Goal: Use online tool/utility: Utilize a website feature to perform a specific function

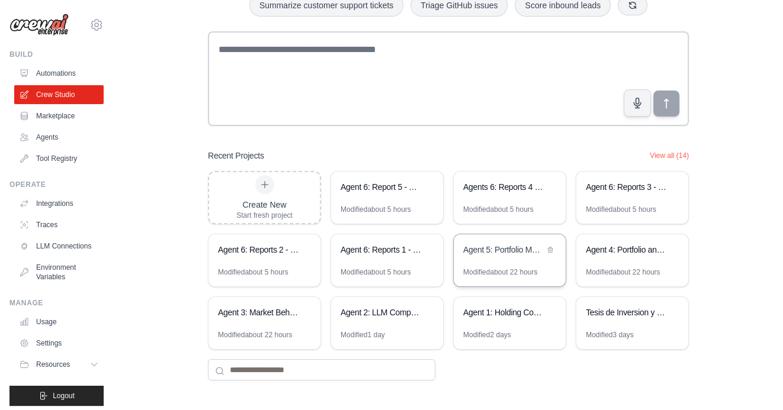
click at [514, 271] on div "Modified about 22 hours" at bounding box center [500, 272] width 74 height 9
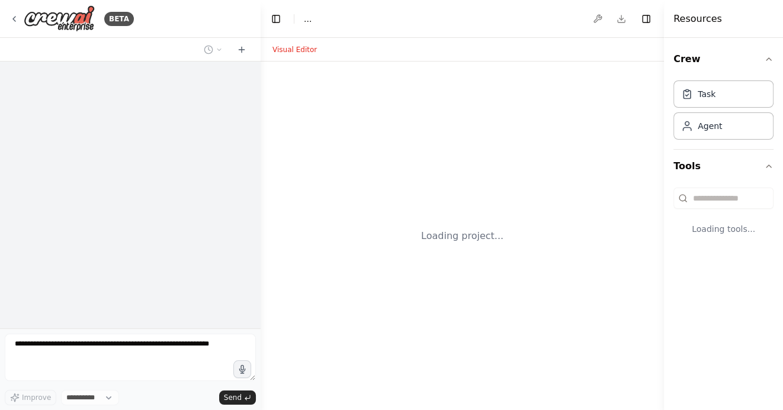
select select "****"
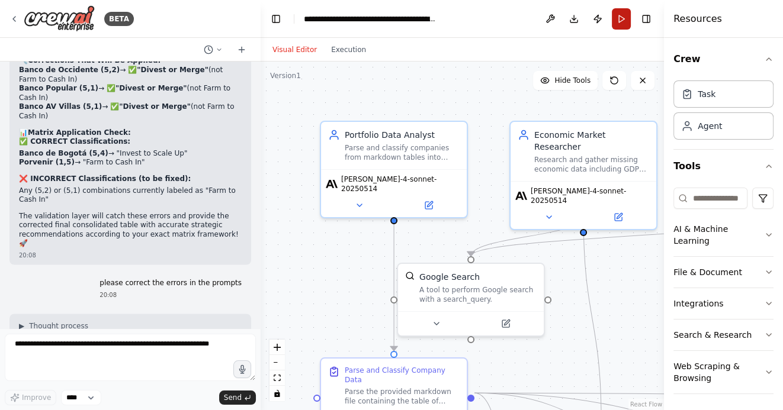
click at [619, 21] on button "Run" at bounding box center [621, 18] width 19 height 21
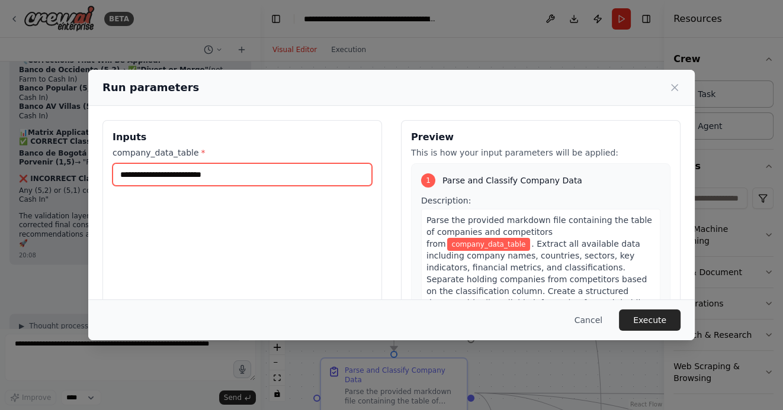
click at [153, 179] on input "company_data_table *" at bounding box center [241, 174] width 259 height 22
paste input "**********"
type input "**********"
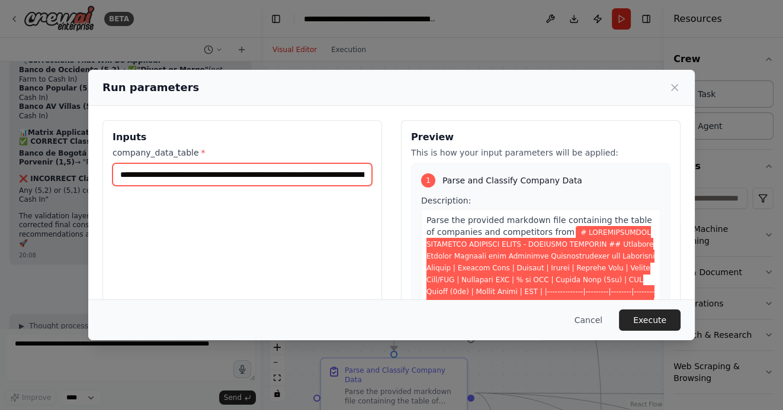
scroll to position [0, 38109]
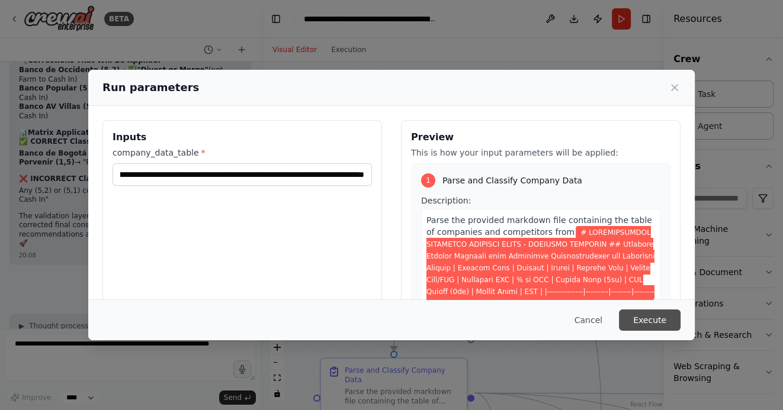
click at [661, 320] on button "Execute" at bounding box center [650, 320] width 62 height 21
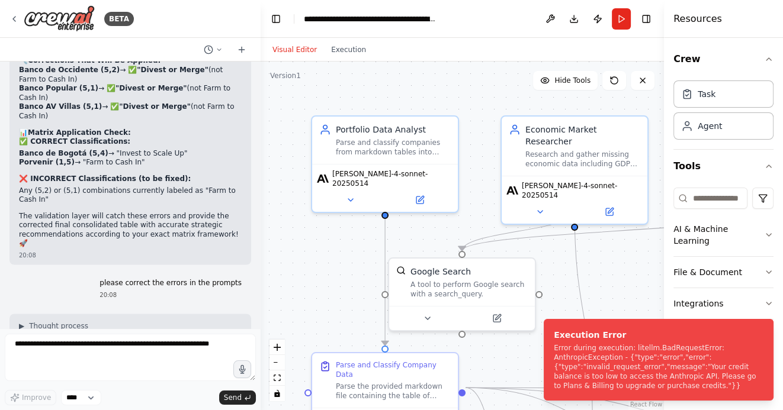
drag, startPoint x: 358, startPoint y: 263, endPoint x: 337, endPoint y: 247, distance: 26.5
click at [337, 247] on div ".deletable-edge-delete-btn { width: 20px; height: 20px; border: 0px solid #ffff…" at bounding box center [461, 236] width 403 height 349
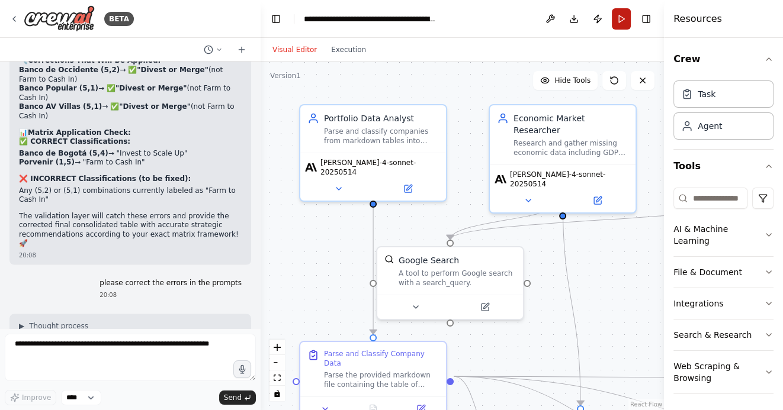
click at [619, 18] on button "Run" at bounding box center [621, 18] width 19 height 21
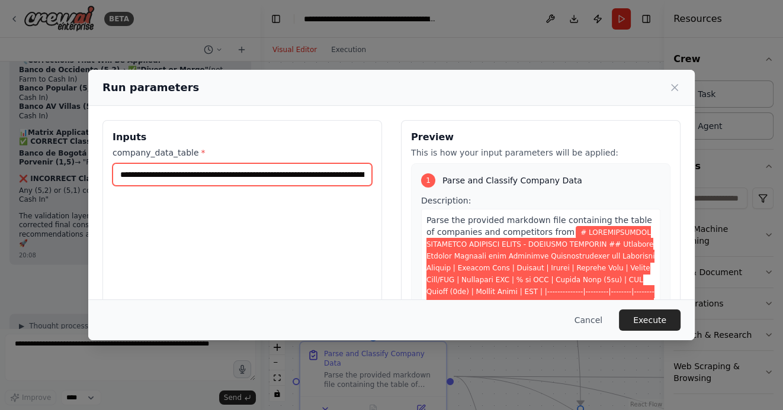
click at [121, 176] on input "company_data_table *" at bounding box center [241, 174] width 259 height 22
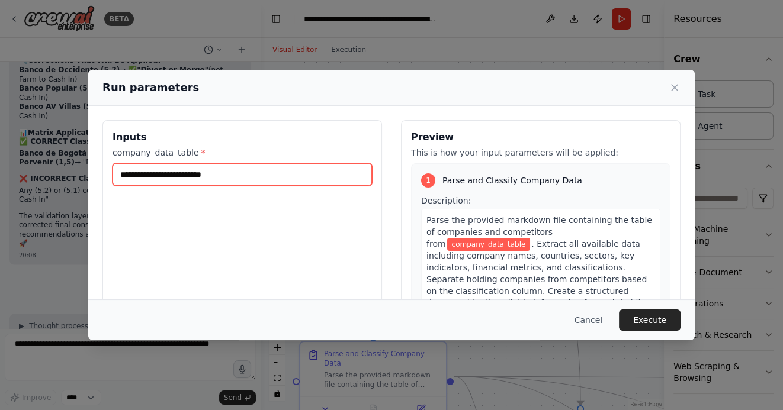
paste input "**********"
type input "**********"
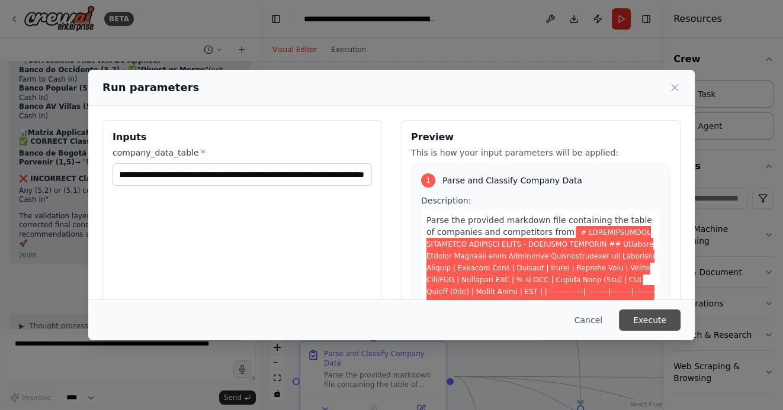
click at [655, 319] on button "Execute" at bounding box center [650, 320] width 62 height 21
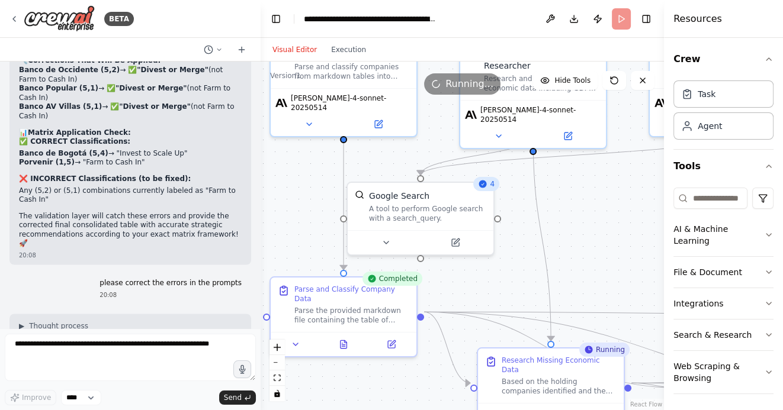
drag, startPoint x: 620, startPoint y: 304, endPoint x: 581, endPoint y: 211, distance: 100.8
click at [581, 211] on div ".deletable-edge-delete-btn { width: 20px; height: 20px; border: 0px solid #ffff…" at bounding box center [461, 236] width 403 height 349
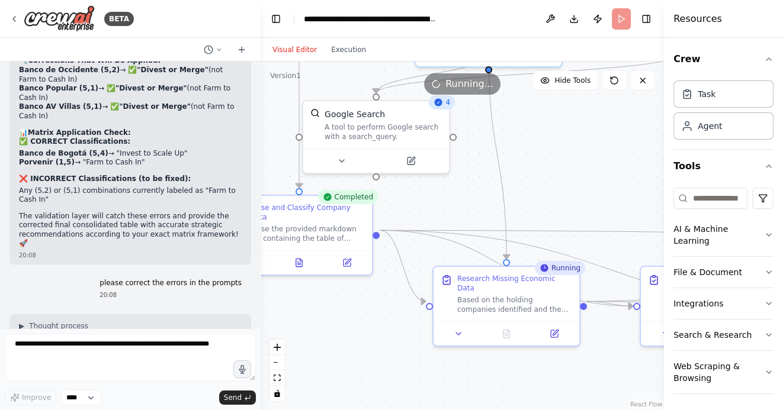
drag, startPoint x: 575, startPoint y: 218, endPoint x: 532, endPoint y: 154, distance: 76.8
click at [533, 154] on div ".deletable-edge-delete-btn { width: 20px; height: 20px; border: 0px solid #ffff…" at bounding box center [461, 236] width 403 height 349
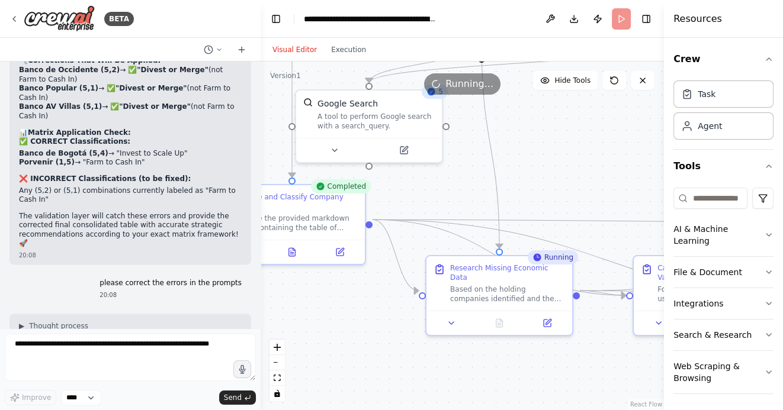
drag, startPoint x: 475, startPoint y: 355, endPoint x: 427, endPoint y: 343, distance: 49.3
click at [428, 343] on div ".deletable-edge-delete-btn { width: 20px; height: 20px; border: 0px solid #ffff…" at bounding box center [461, 236] width 403 height 349
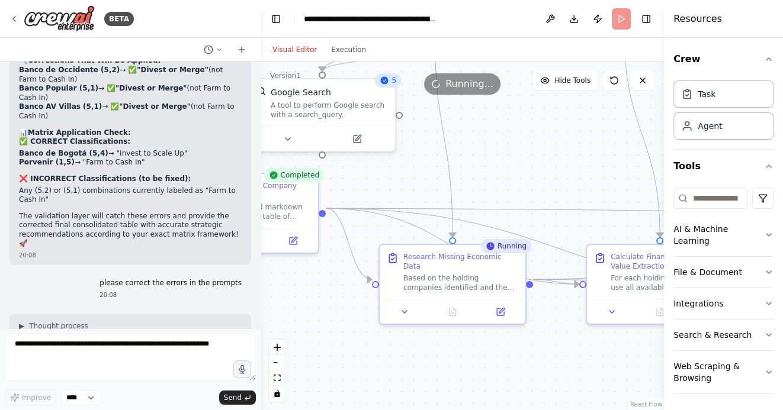
drag, startPoint x: 468, startPoint y: 352, endPoint x: 433, endPoint y: 339, distance: 37.1
click at [443, 340] on div ".deletable-edge-delete-btn { width: 20px; height: 20px; border: 0px solid #ffff…" at bounding box center [461, 236] width 403 height 349
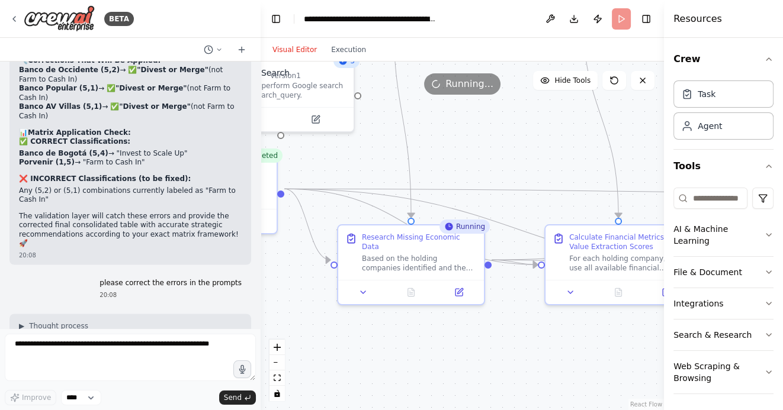
drag, startPoint x: 406, startPoint y: 342, endPoint x: 379, endPoint y: 332, distance: 28.5
click at [381, 333] on div ".deletable-edge-delete-btn { width: 20px; height: 20px; border: 0px solid #ffff…" at bounding box center [461, 236] width 403 height 349
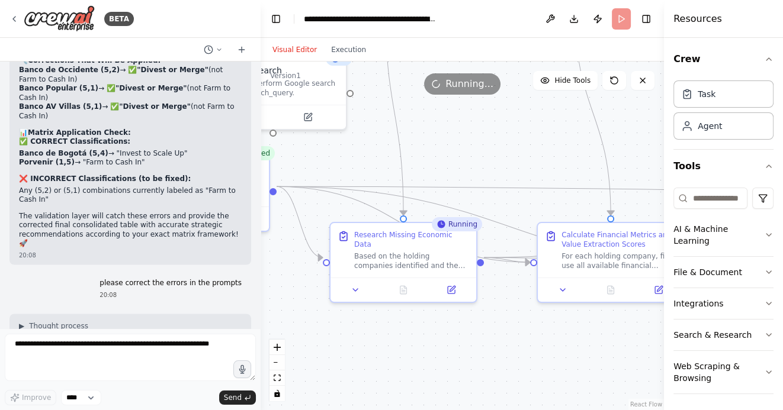
drag, startPoint x: 419, startPoint y: 337, endPoint x: 379, endPoint y: 294, distance: 58.7
click at [380, 294] on div ".deletable-edge-delete-btn { width: 20px; height: 20px; border: 0px solid #ffff…" at bounding box center [461, 236] width 403 height 349
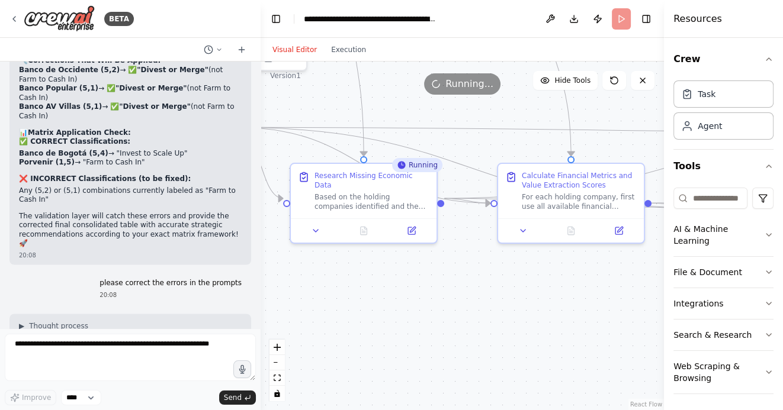
drag, startPoint x: 383, startPoint y: 299, endPoint x: 383, endPoint y: 290, distance: 8.9
click at [383, 290] on div ".deletable-edge-delete-btn { width: 20px; height: 20px; border: 0px solid #ffff…" at bounding box center [461, 236] width 403 height 349
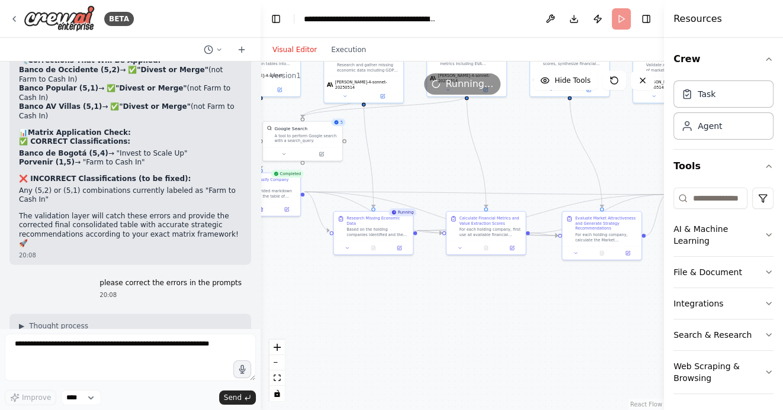
drag, startPoint x: 451, startPoint y: 316, endPoint x: 445, endPoint y: 305, distance: 12.2
click at [445, 305] on div ".deletable-edge-delete-btn { width: 20px; height: 20px; border: 0px solid #ffff…" at bounding box center [461, 236] width 403 height 349
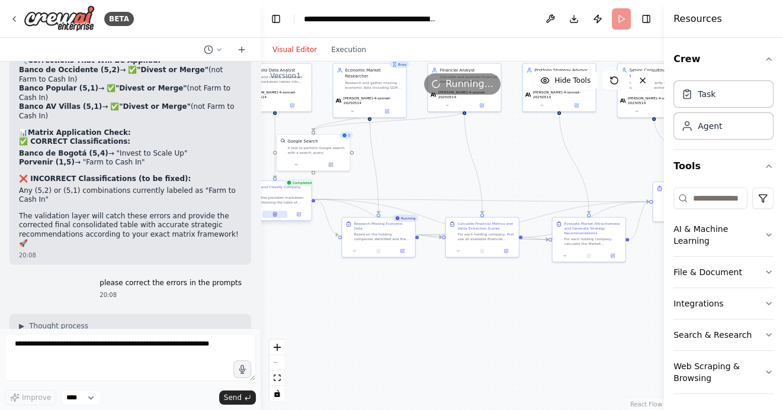
click at [274, 213] on icon at bounding box center [274, 215] width 3 height 4
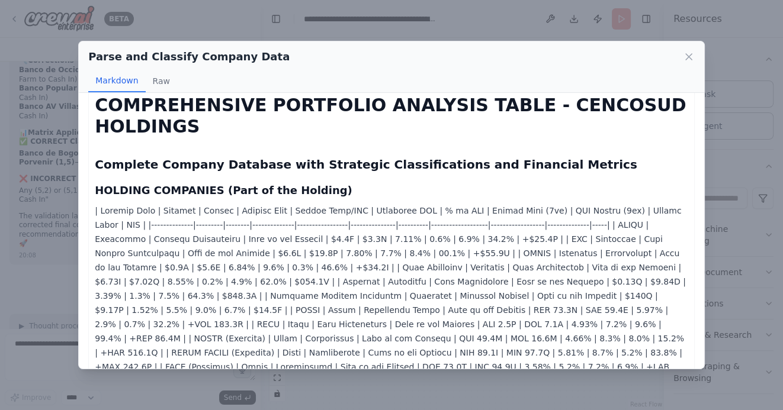
scroll to position [0, 0]
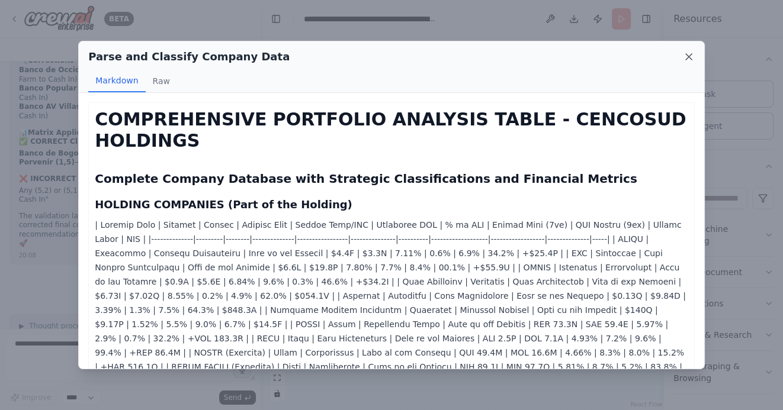
click at [687, 60] on icon at bounding box center [689, 57] width 12 height 12
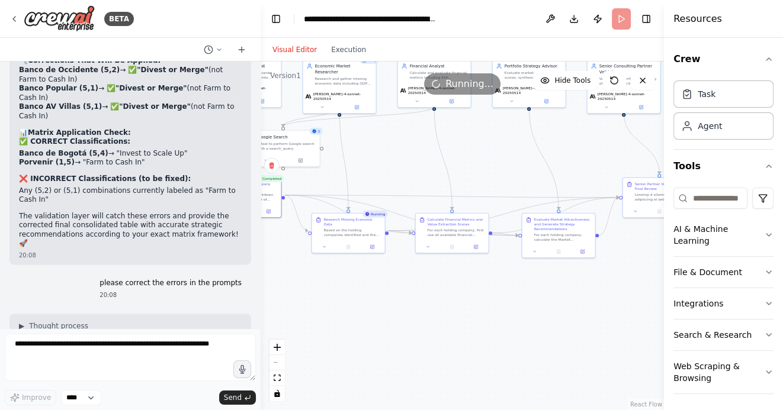
drag, startPoint x: 490, startPoint y: 313, endPoint x: 459, endPoint y: 309, distance: 30.5
click at [459, 309] on div ".deletable-edge-delete-btn { width: 20px; height: 20px; border: 0px solid #ffff…" at bounding box center [461, 236] width 403 height 349
click at [451, 245] on icon at bounding box center [451, 246] width 3 height 4
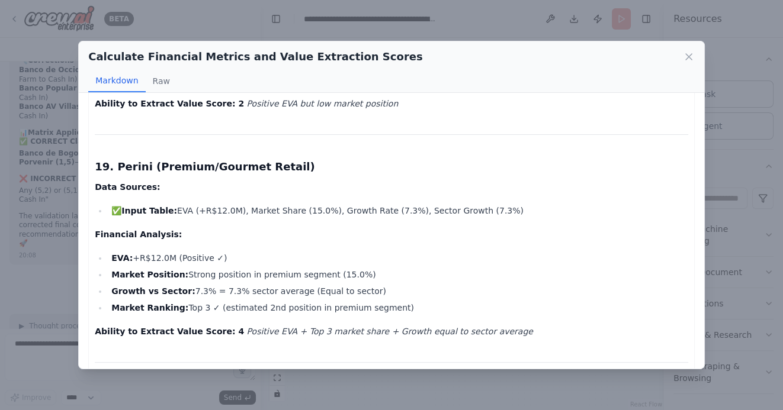
scroll to position [4800, 0]
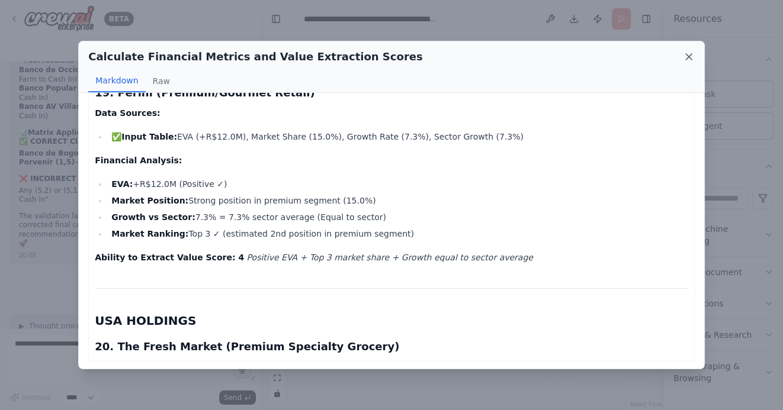
click at [684, 59] on icon at bounding box center [689, 57] width 12 height 12
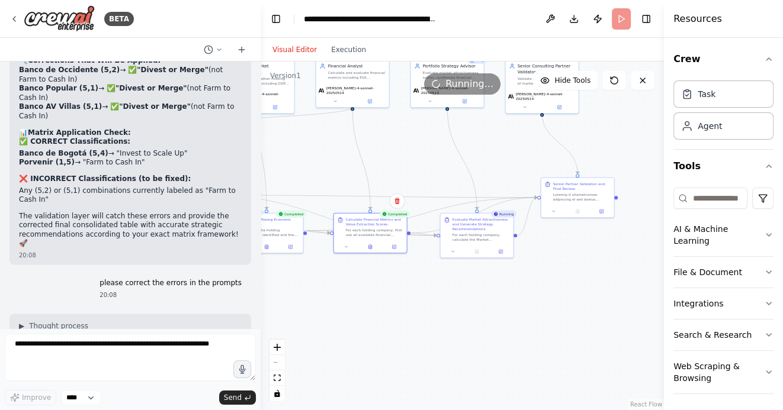
drag, startPoint x: 540, startPoint y: 327, endPoint x: 436, endPoint y: 327, distance: 103.6
click at [438, 327] on div ".deletable-edge-delete-btn { width: 20px; height: 20px; border: 0px solid #ffff…" at bounding box center [461, 236] width 403 height 349
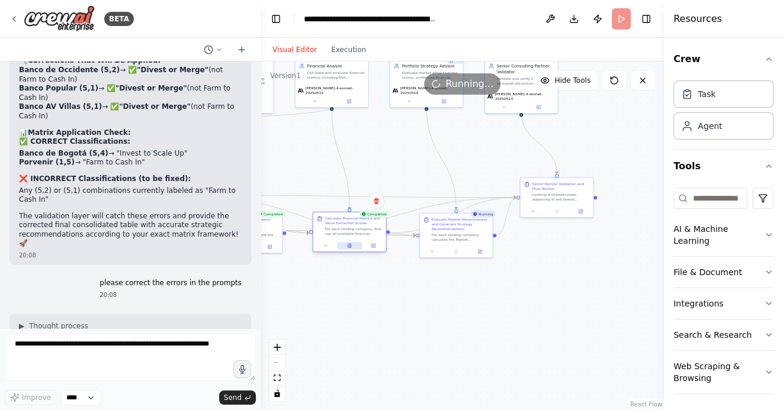
click at [348, 247] on icon at bounding box center [349, 246] width 3 height 4
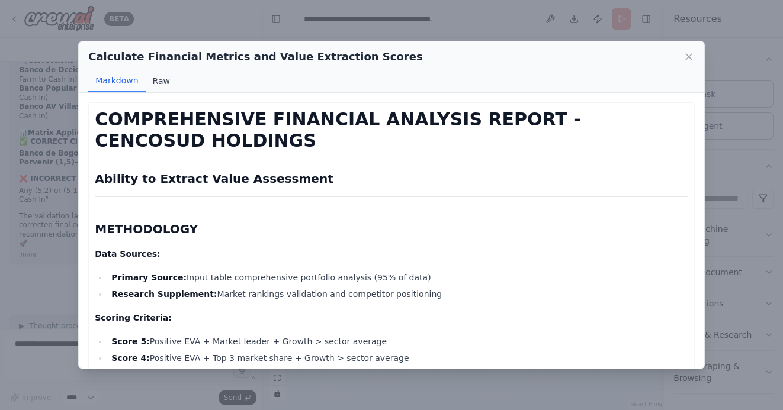
click at [163, 83] on button "Raw" at bounding box center [161, 81] width 31 height 22
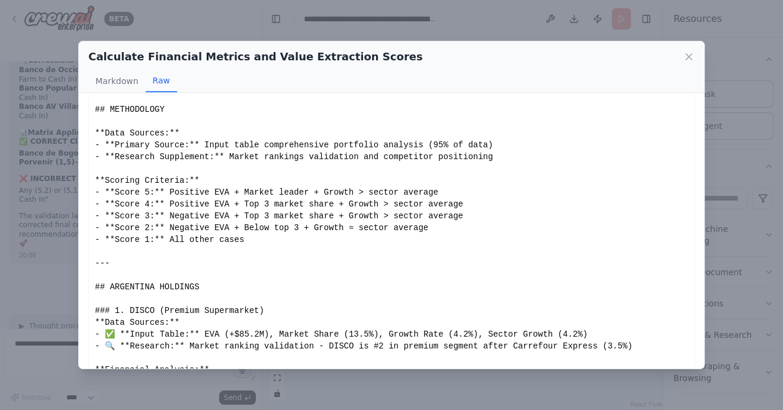
scroll to position [111, 0]
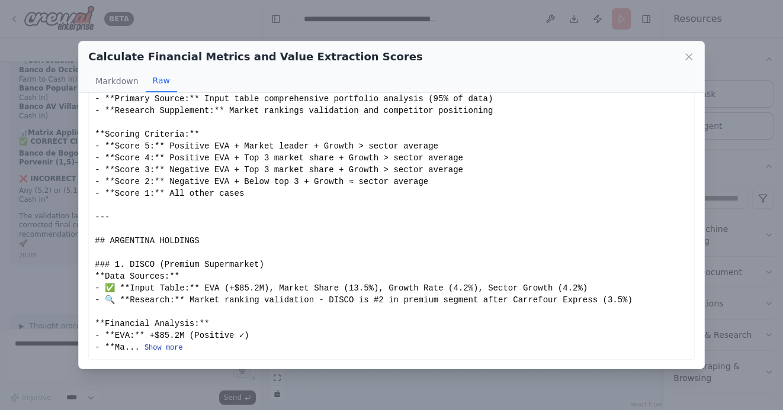
click at [171, 348] on button "Show more" at bounding box center [163, 347] width 38 height 9
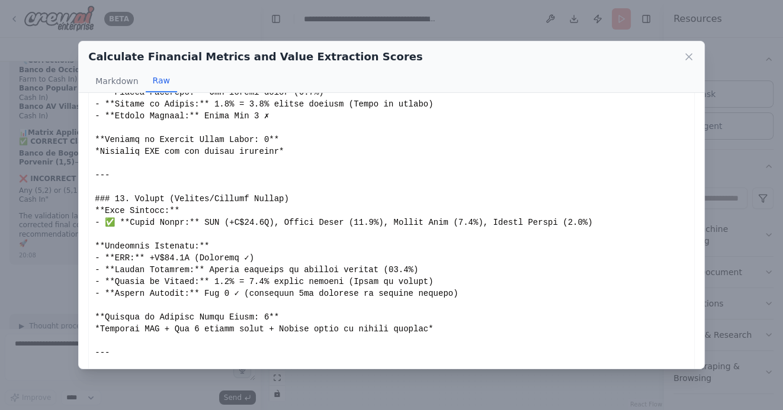
scroll to position [3651, 0]
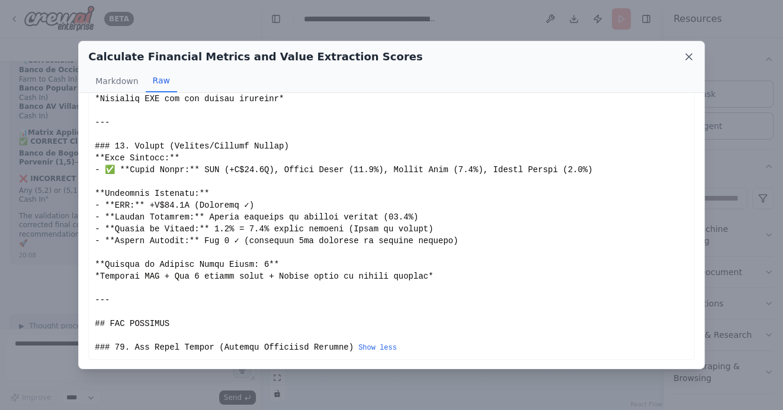
click at [693, 57] on icon at bounding box center [689, 57] width 12 height 12
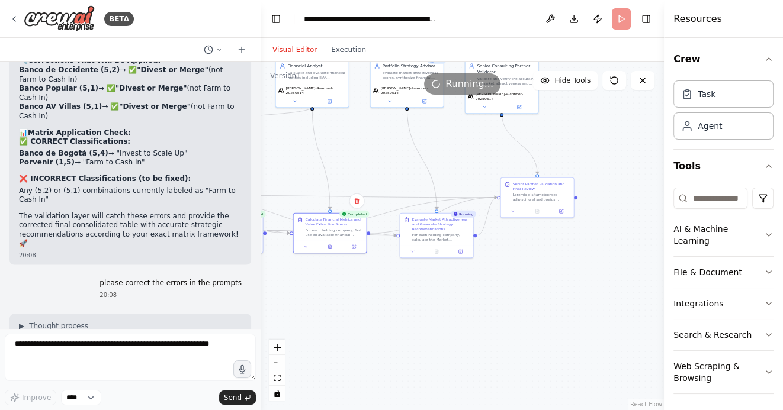
drag, startPoint x: 545, startPoint y: 303, endPoint x: 520, endPoint y: 302, distance: 24.3
click at [520, 302] on div ".deletable-edge-delete-btn { width: 20px; height: 20px; border: 0px solid #ffff…" at bounding box center [461, 236] width 403 height 349
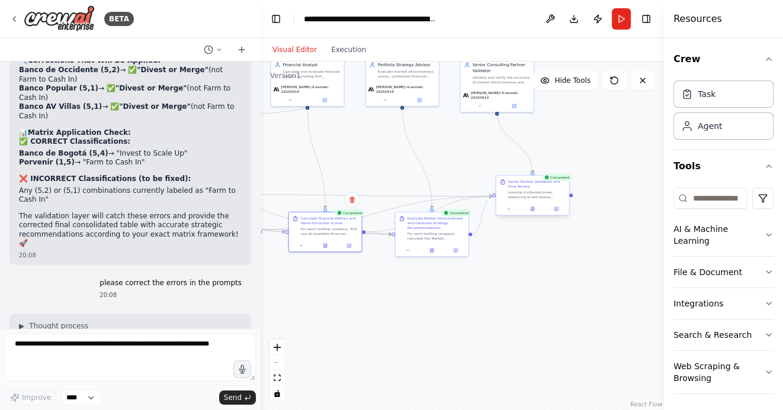
click at [532, 213] on div at bounding box center [532, 209] width 73 height 12
click at [535, 208] on icon at bounding box center [532, 209] width 5 height 5
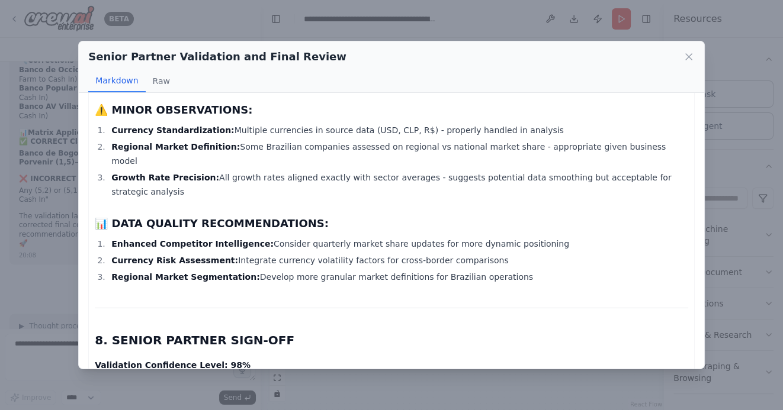
scroll to position [2059, 0]
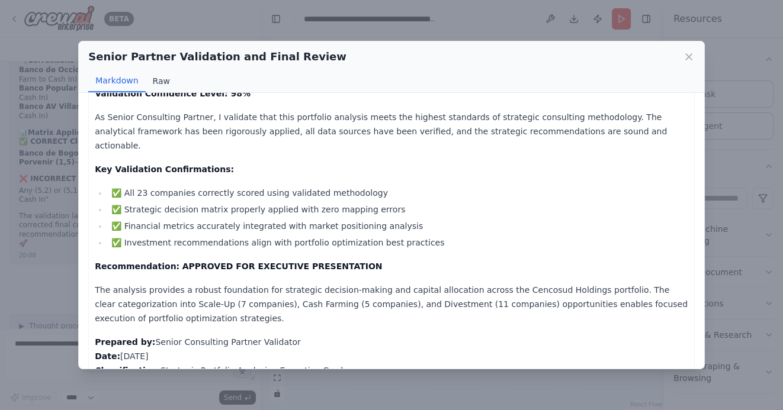
click at [163, 83] on button "Raw" at bounding box center [161, 81] width 31 height 22
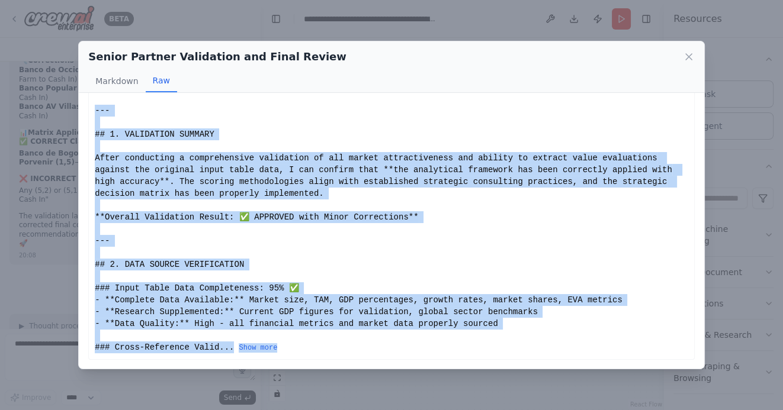
drag, startPoint x: 95, startPoint y: 109, endPoint x: 253, endPoint y: 360, distance: 296.6
click at [265, 361] on div "SENIOR PARTNER VALIDATION REPORT - CENCOSUD HOLDINGS PORTFOLIO ANALYSIS Quality…" at bounding box center [391, 230] width 625 height 275
click at [258, 352] on div "# SENIOR PARTNER VALIDATION REPORT - CENCOSUD HOLDINGS PORTFOLIO ANALYSIS ## Qu…" at bounding box center [391, 211] width 593 height 284
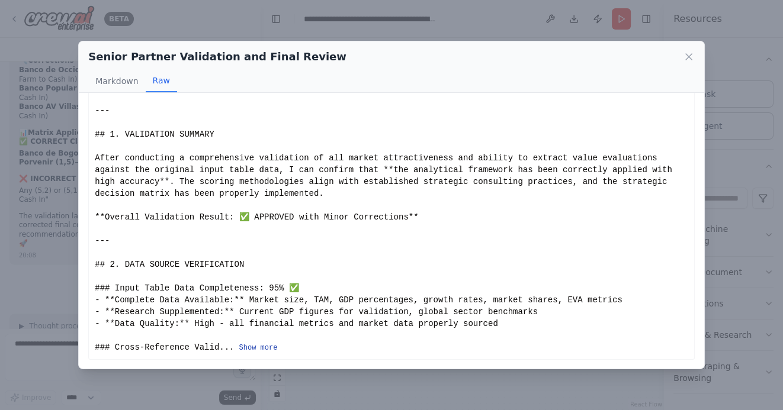
click at [258, 348] on button "Show more" at bounding box center [258, 347] width 38 height 9
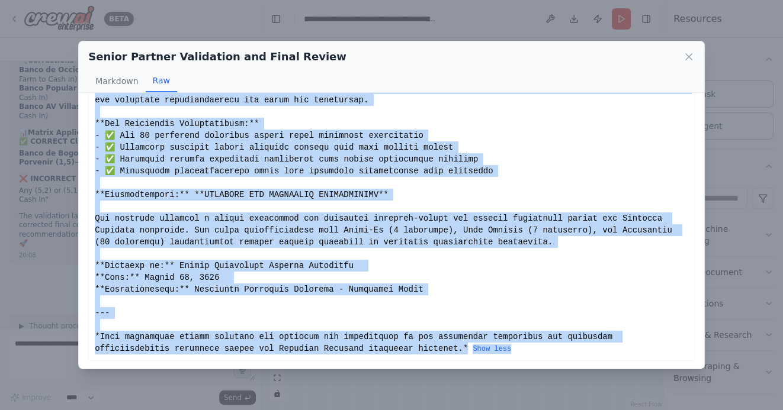
scroll to position [1792, 0]
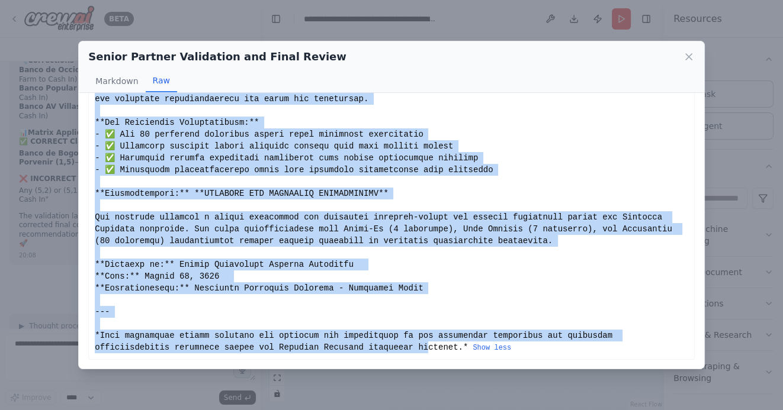
drag, startPoint x: 95, startPoint y: 110, endPoint x: 430, endPoint y: 346, distance: 410.0
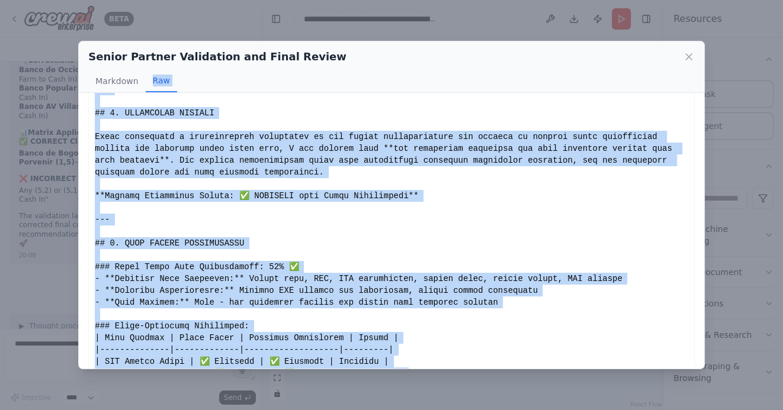
scroll to position [0, 0]
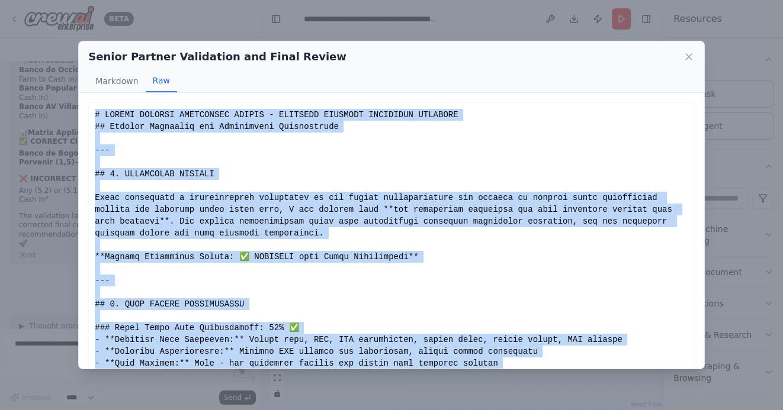
drag, startPoint x: 468, startPoint y: 348, endPoint x: 92, endPoint y: 116, distance: 441.5
copy div "# SENIOR PARTNER VALIDATION REPORT - CENCOSUD HOLDINGS PORTFOLIO ANALYSIS ## Qu…"
click at [688, 58] on icon at bounding box center [689, 57] width 12 height 12
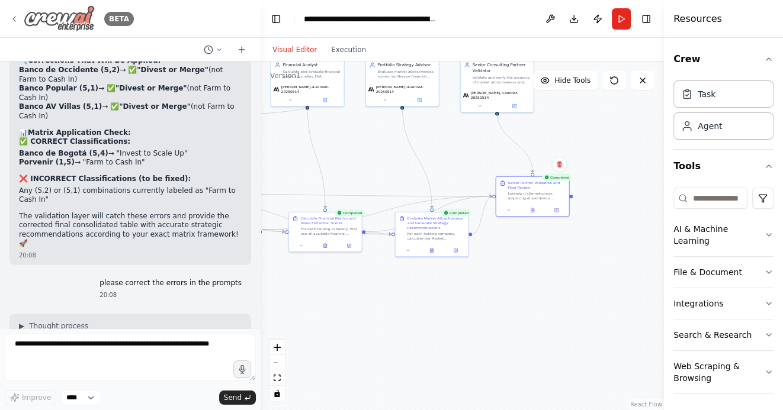
click at [11, 18] on icon at bounding box center [13, 18] width 9 height 9
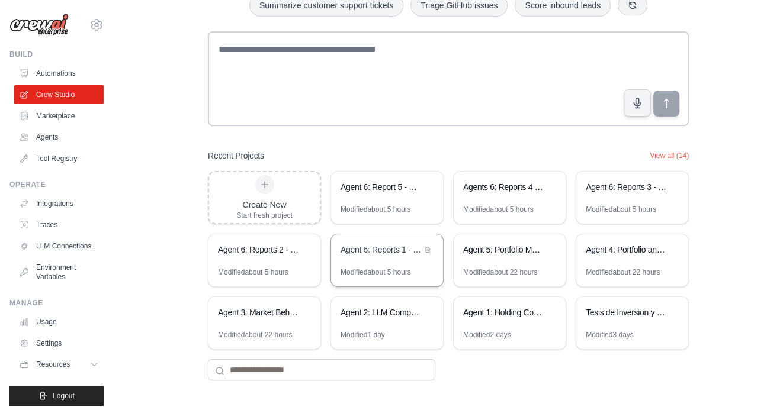
click at [395, 265] on div "Agent 6: Reports 1 - Portfolio Optimization - Automation 1: Initiative Lists" at bounding box center [387, 250] width 112 height 33
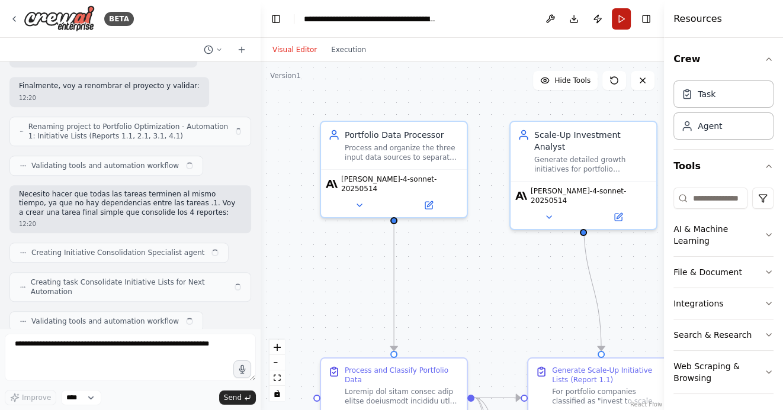
click at [619, 19] on button "Run" at bounding box center [621, 18] width 19 height 21
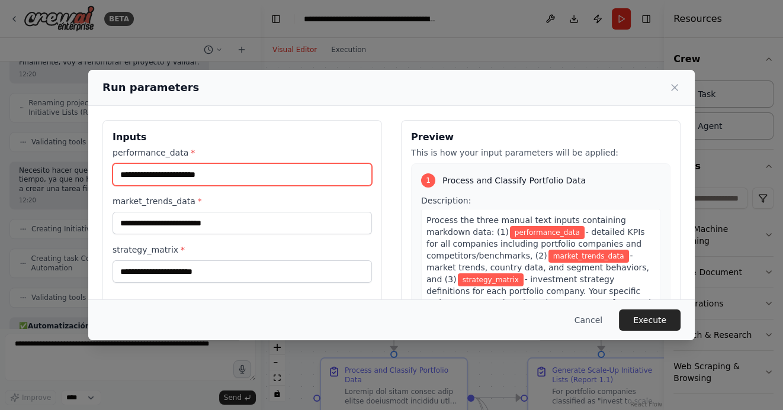
click at [195, 181] on input "performance_data *" at bounding box center [241, 174] width 259 height 22
paste input "**********"
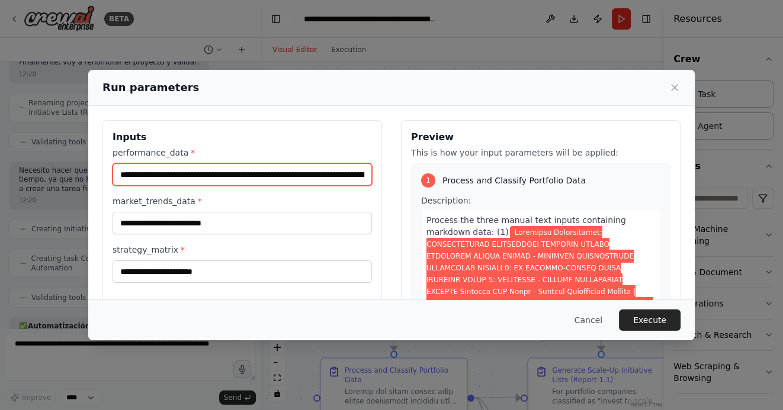
scroll to position [0, 659986]
type input "**********"
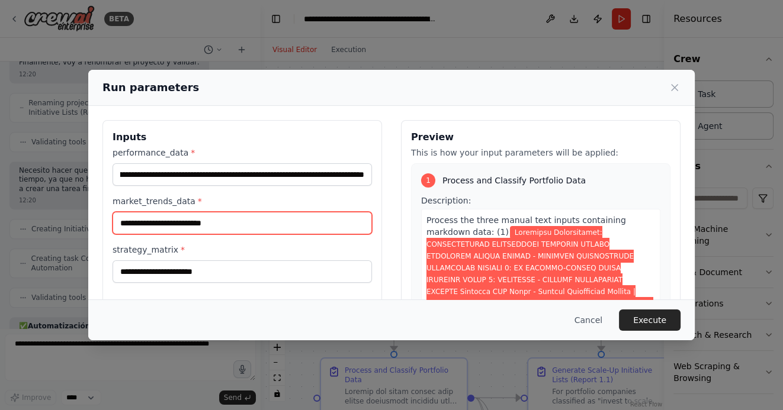
click at [193, 225] on input "market_trends_data *" at bounding box center [241, 223] width 259 height 22
paste input "**********"
type input "**********"
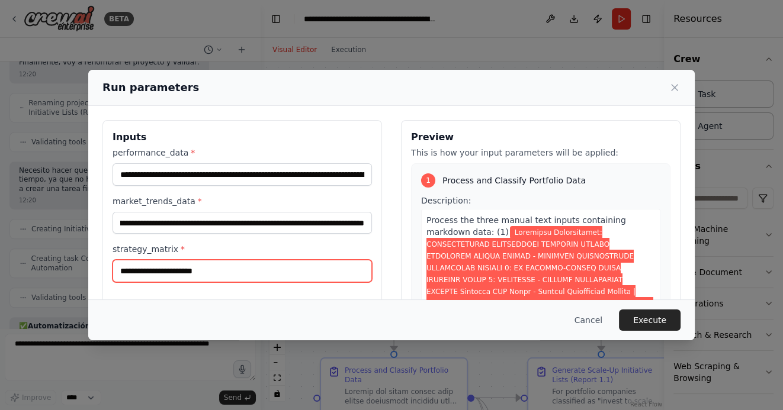
click at [160, 272] on input "strategy_matrix *" at bounding box center [241, 271] width 259 height 22
paste input "**********"
type input "**********"
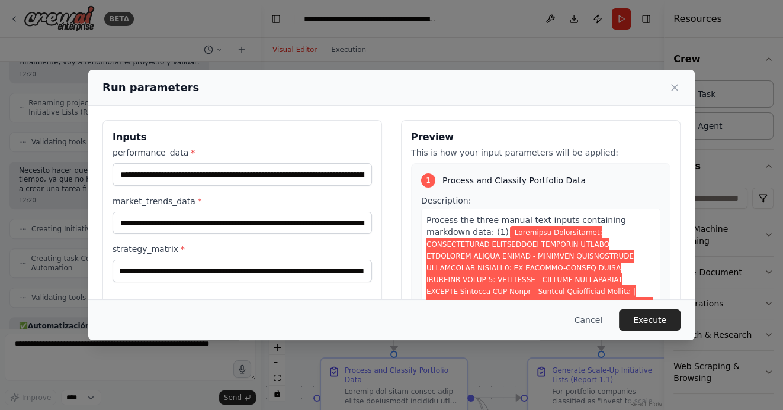
scroll to position [0, 0]
click at [672, 88] on icon at bounding box center [674, 88] width 12 height 12
